Goal: Check status: Check status

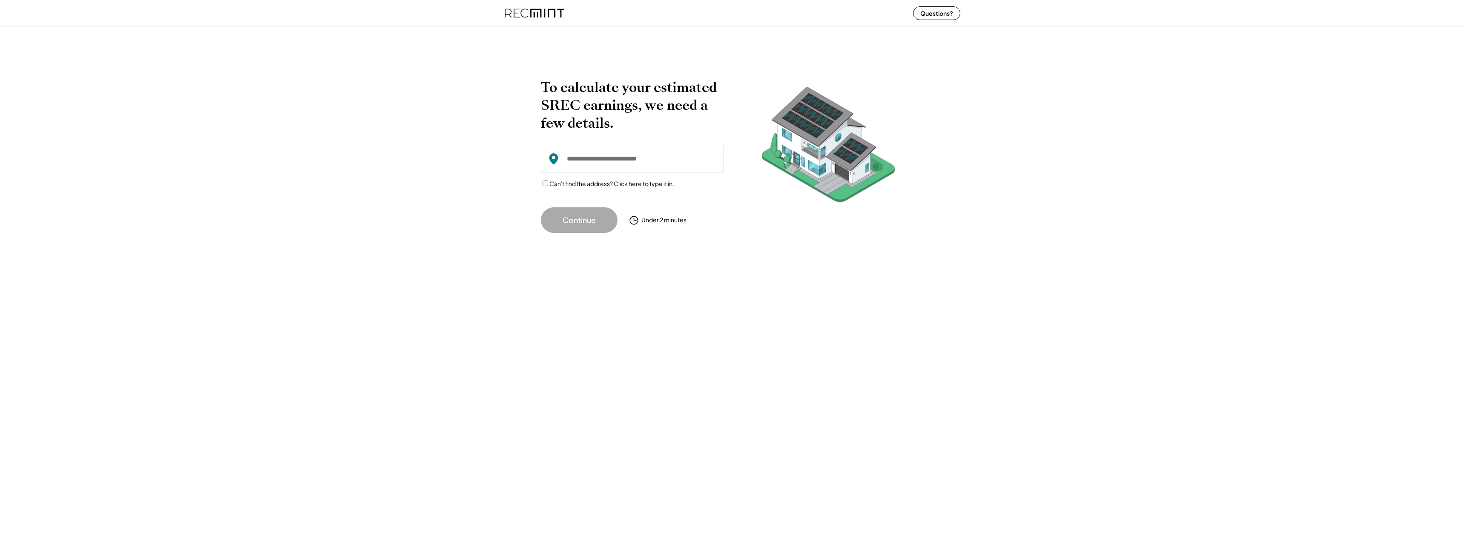
click at [538, 19] on img at bounding box center [535, 13] width 60 height 23
click at [540, 14] on img at bounding box center [535, 13] width 60 height 23
click at [564, 11] on img at bounding box center [535, 13] width 60 height 23
click at [552, 12] on img at bounding box center [535, 13] width 60 height 23
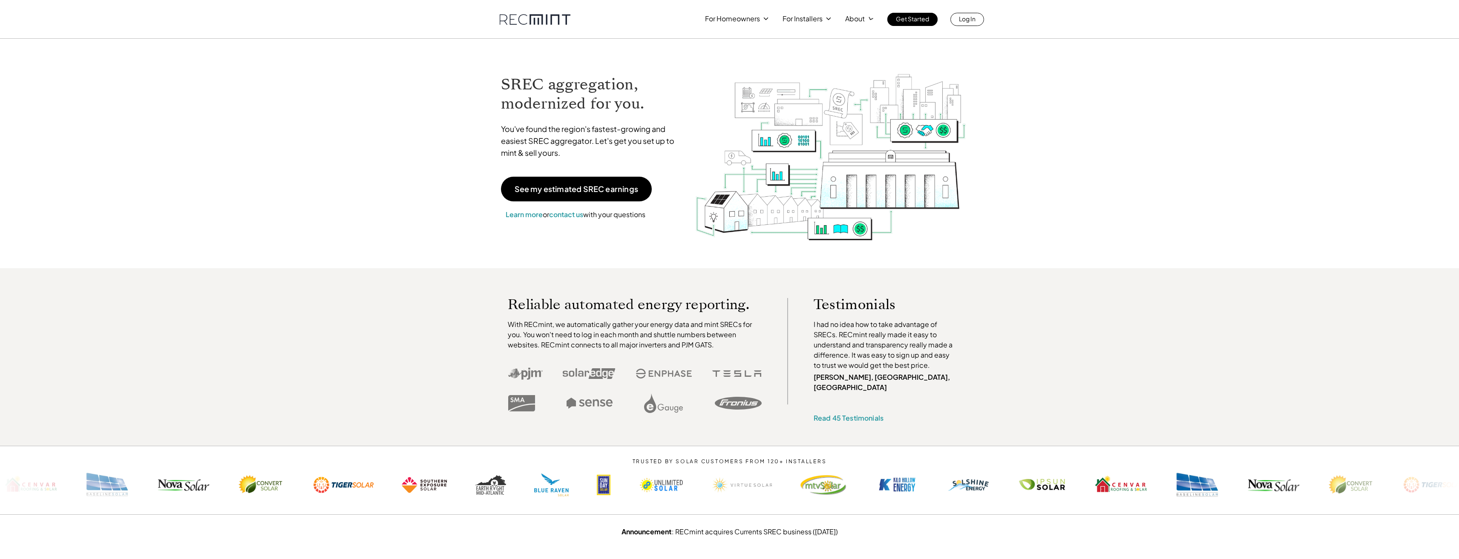
click at [969, 12] on div "For Homeowners For Installers About Get Started Log In" at bounding box center [730, 13] width 486 height 26
click at [973, 16] on p "Log In" at bounding box center [967, 19] width 17 height 12
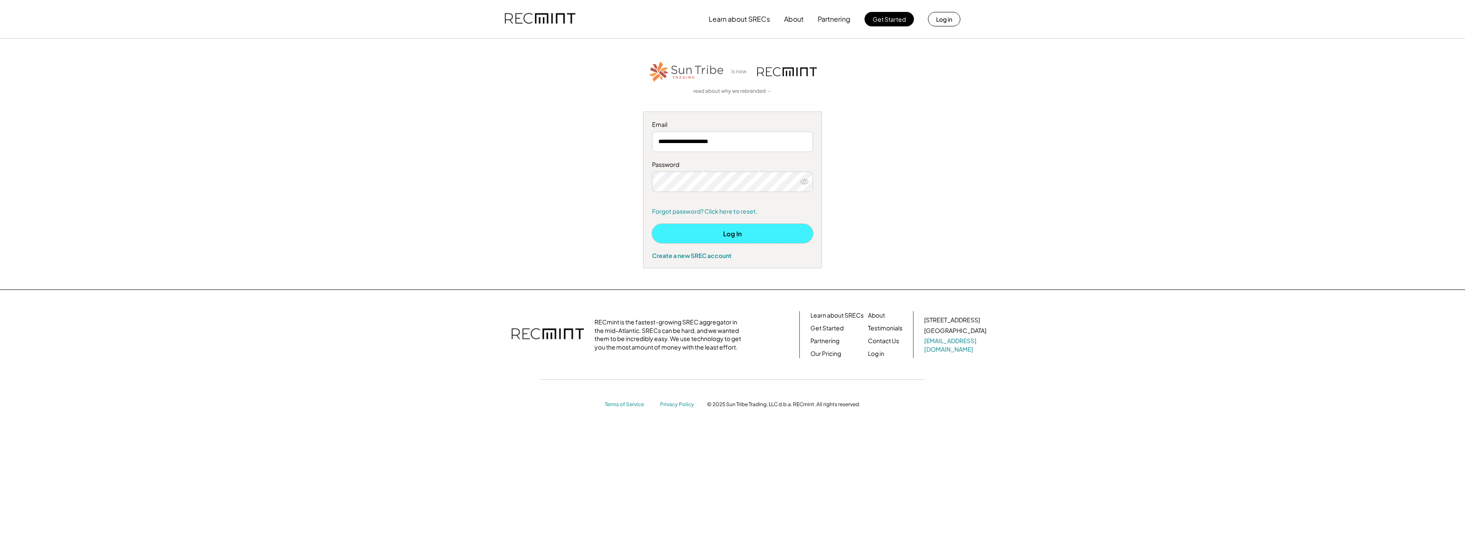
click at [728, 232] on button "Log In" at bounding box center [732, 233] width 161 height 19
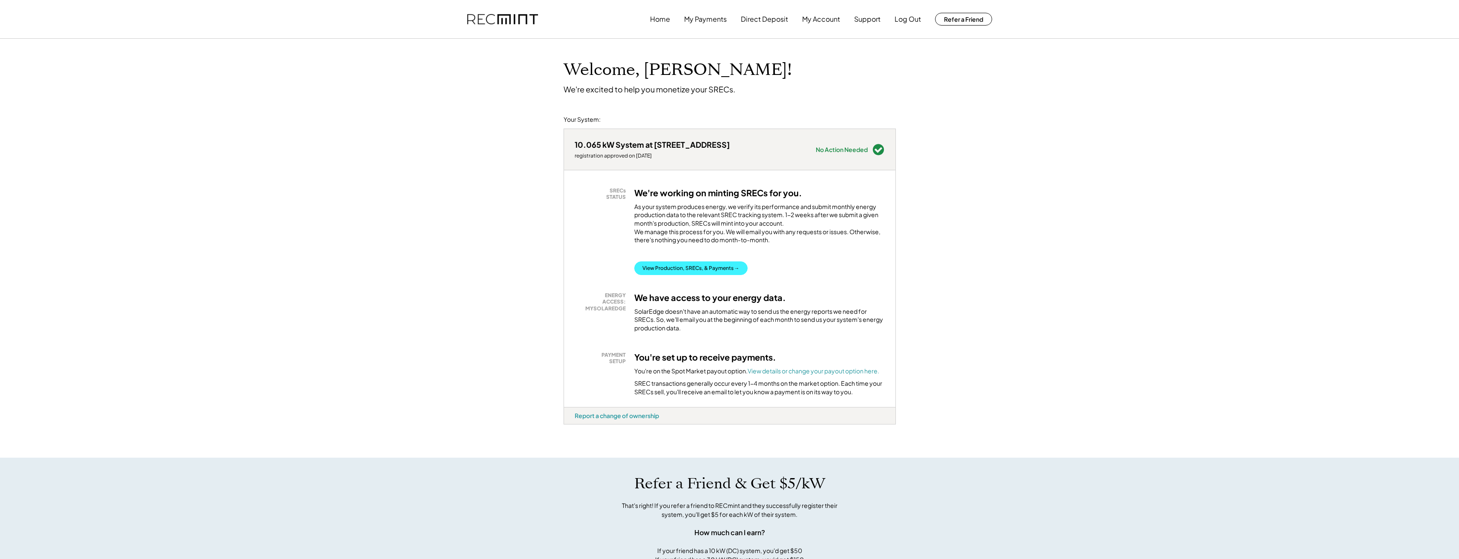
click at [712, 273] on button "View Production, SRECs, & Payments →" at bounding box center [690, 269] width 113 height 14
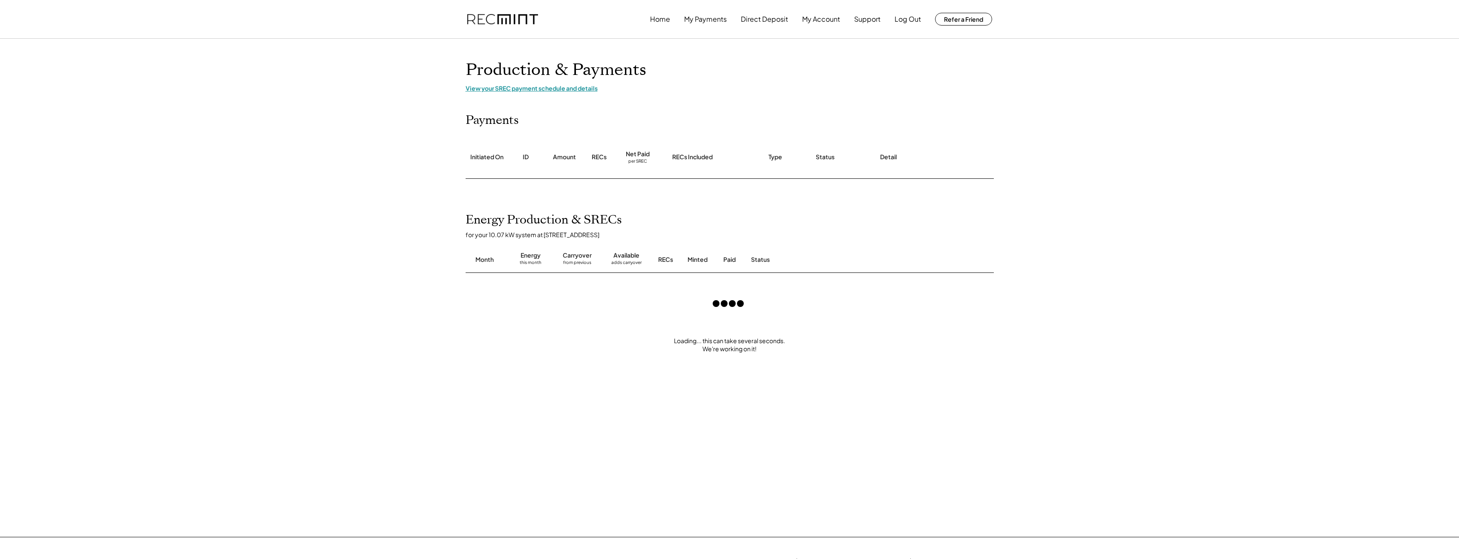
click at [558, 89] on div "View your SREC payment schedule and details" at bounding box center [730, 88] width 528 height 8
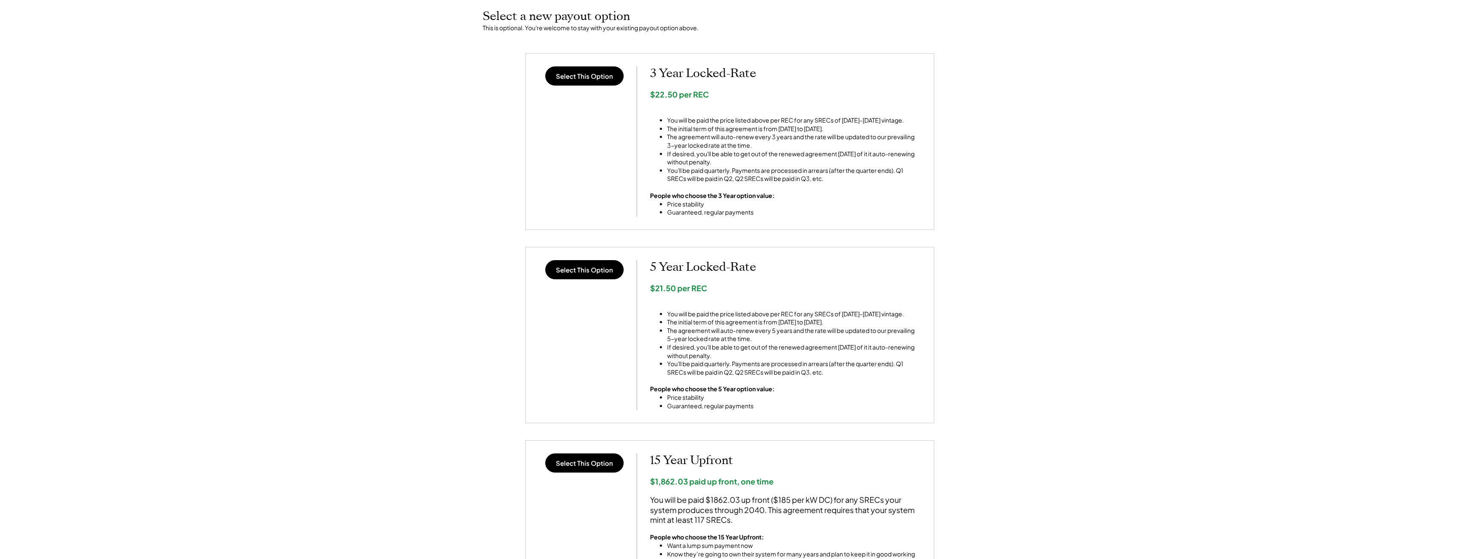
scroll to position [554, 0]
